Goal: Task Accomplishment & Management: Manage account settings

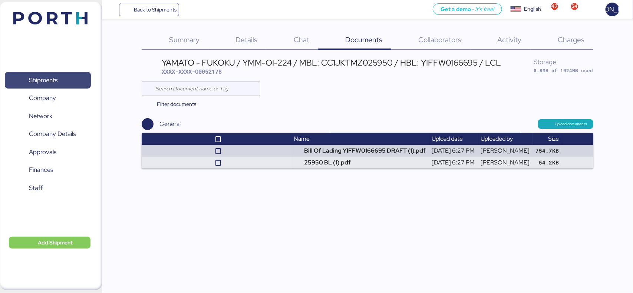
click at [44, 78] on span "Shipments" at bounding box center [43, 80] width 29 height 11
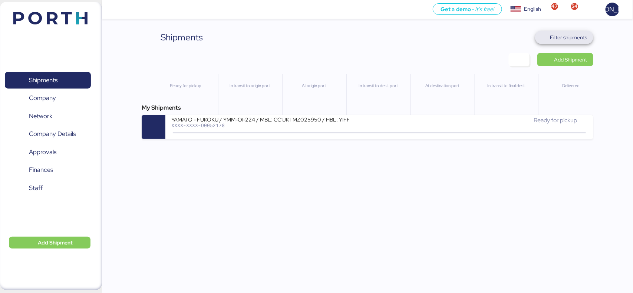
click at [550, 36] on span "Filter shipments" at bounding box center [564, 37] width 46 height 10
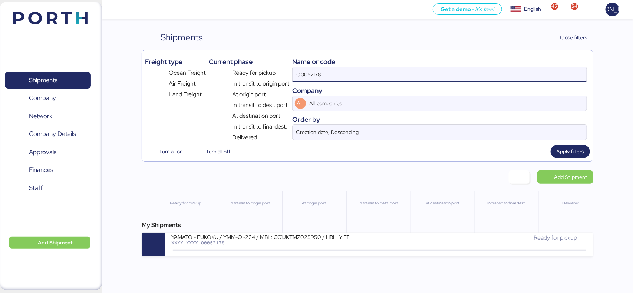
click at [352, 75] on input "O0052178" at bounding box center [439, 74] width 294 height 15
paste input "074"
type input "O0052074"
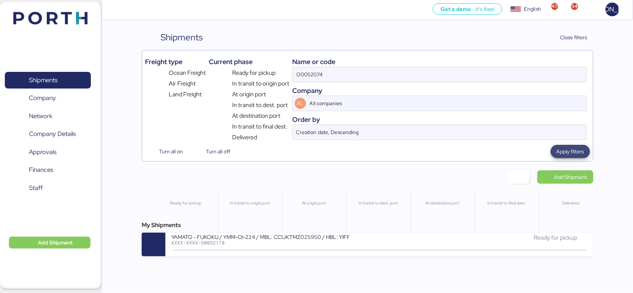
click at [574, 153] on span "Apply filters" at bounding box center [569, 151] width 27 height 9
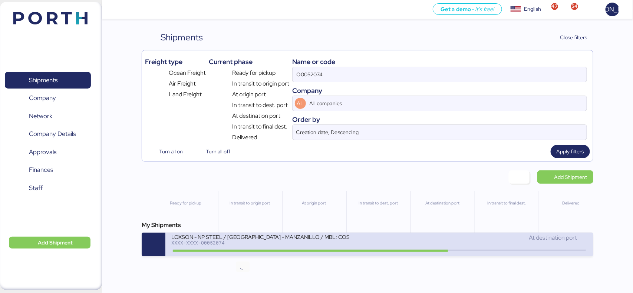
click at [227, 252] on icon at bounding box center [243, 250] width 36 height 8
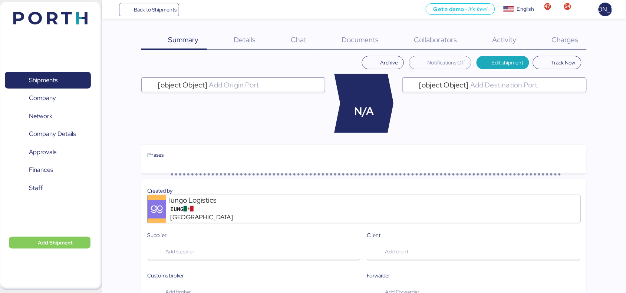
click at [356, 35] on span "Documents" at bounding box center [360, 40] width 37 height 10
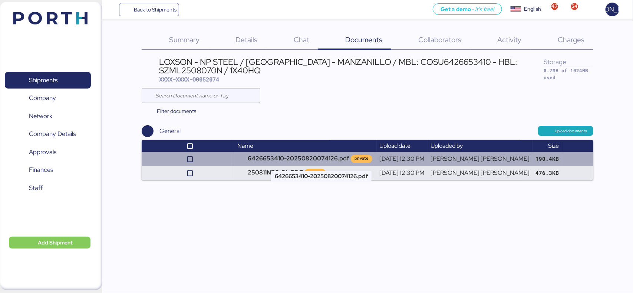
click at [272, 156] on td "6426653410-20250820074126.pdf private" at bounding box center [305, 159] width 142 height 14
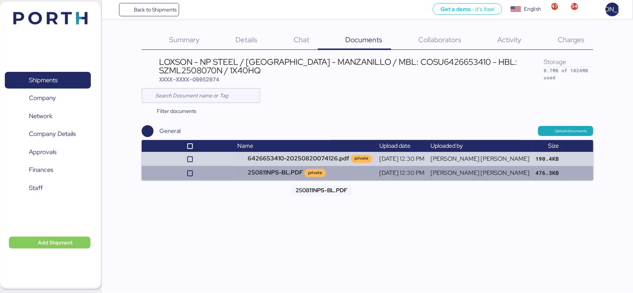
click at [278, 175] on td "250811NPS-BL.PDF private" at bounding box center [305, 173] width 142 height 14
